Goal: Information Seeking & Learning: Learn about a topic

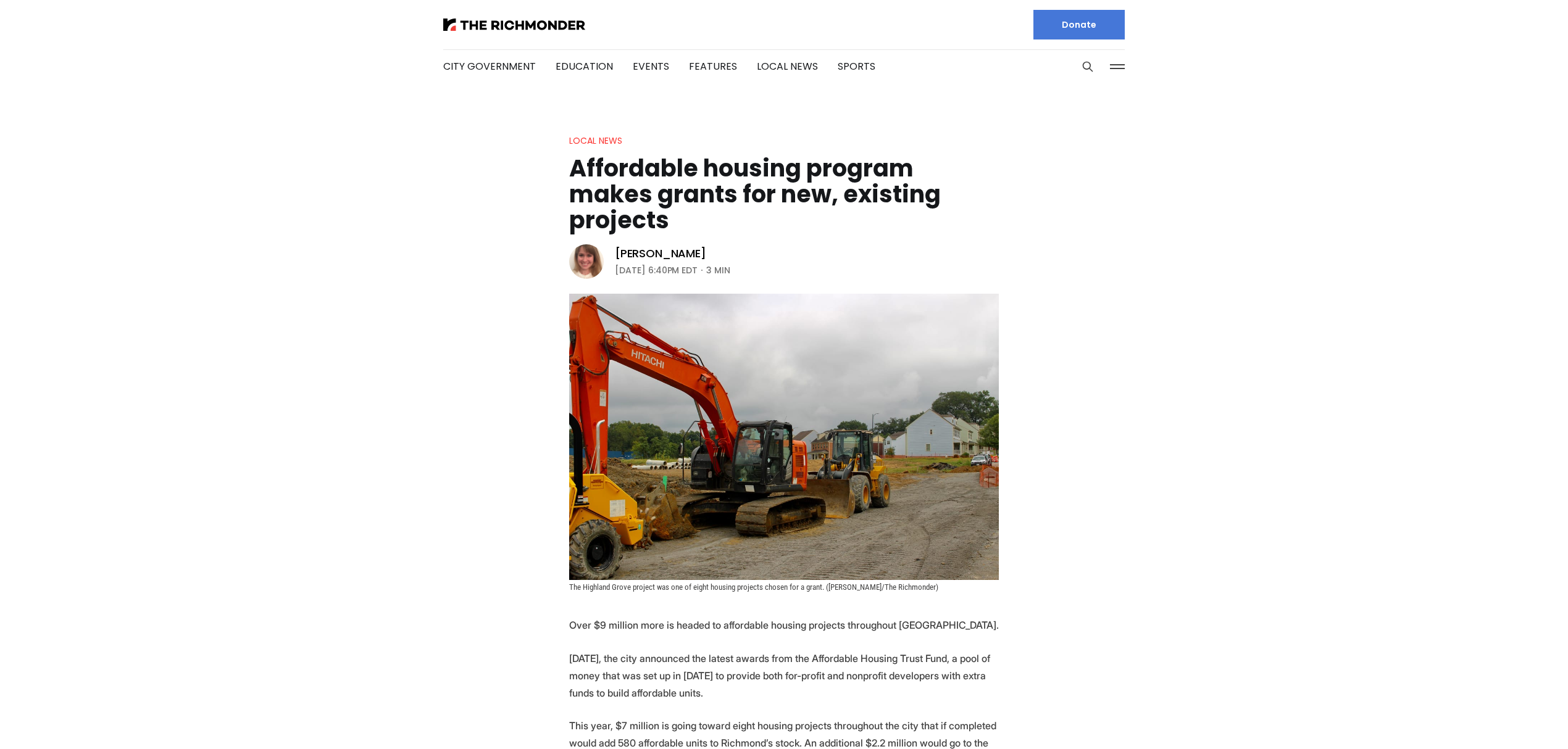
click at [747, 210] on h1 "Affordable housing program makes grants for new, existing projects" at bounding box center [784, 194] width 429 height 77
drag, startPoint x: 698, startPoint y: 212, endPoint x: 680, endPoint y: 219, distance: 19.3
click at [698, 213] on h1 "Affordable housing program makes grants for new, existing projects" at bounding box center [784, 194] width 429 height 77
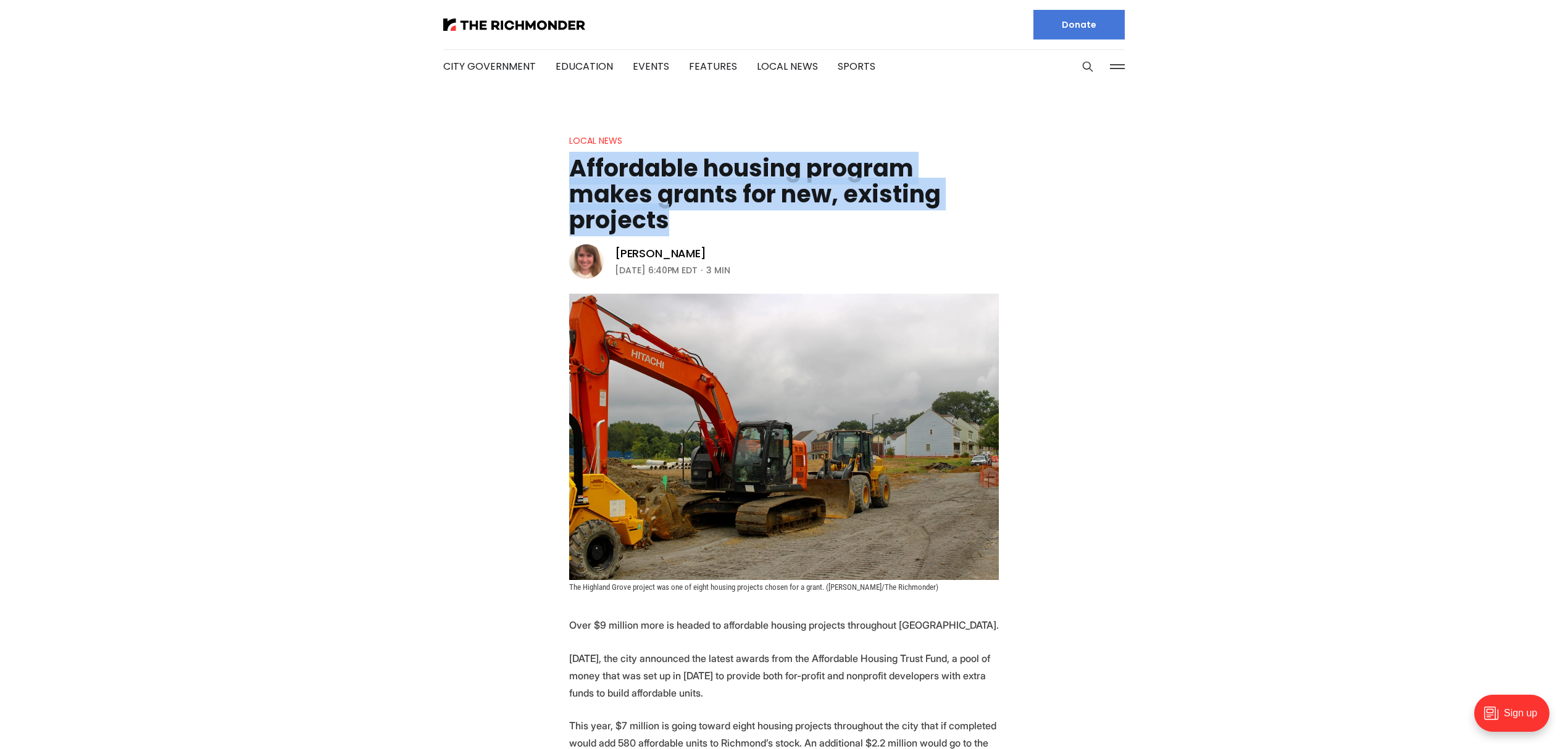
drag, startPoint x: 672, startPoint y: 219, endPoint x: 566, endPoint y: 178, distance: 113.7
click at [566, 178] on header "Local News Affordable housing program makes grants for new, existing projects […" at bounding box center [784, 363] width 1568 height 459
copy h1 "Affordable housing program makes grants for new, existing projects"
click at [818, 231] on h1 "Affordable housing program makes grants for new, existing projects" at bounding box center [784, 194] width 429 height 77
